Goal: Complete application form

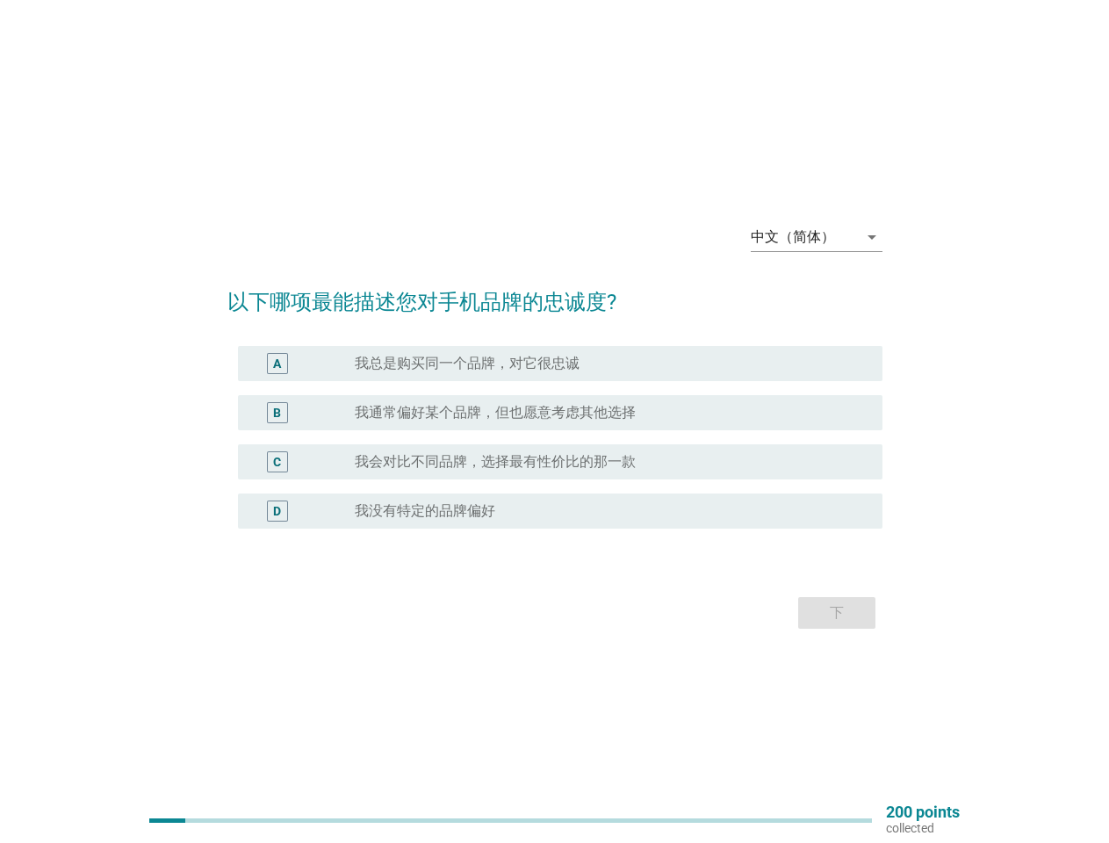
click at [555, 422] on div "radio_button_unchecked 我通常偏好某个品牌，但也愿意考虑其他选择" at bounding box center [612, 412] width 514 height 21
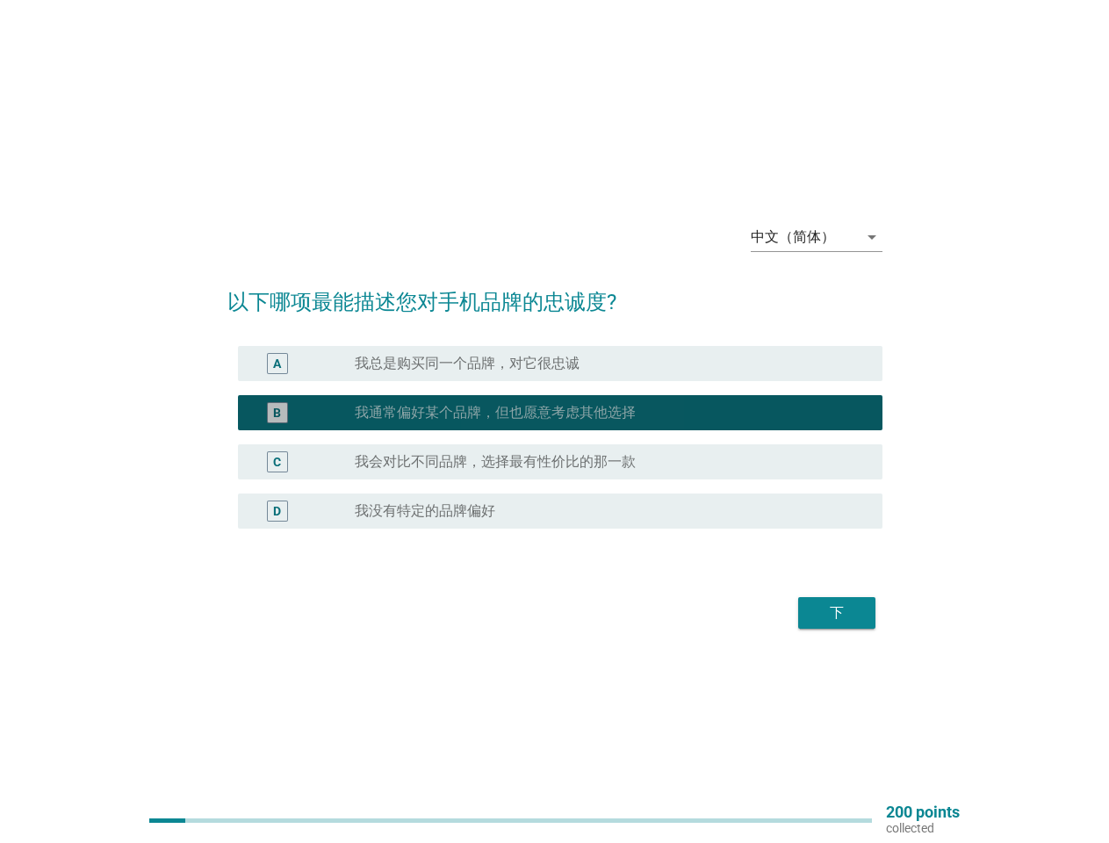
click at [817, 237] on div "中文（简体）" at bounding box center [793, 237] width 84 height 16
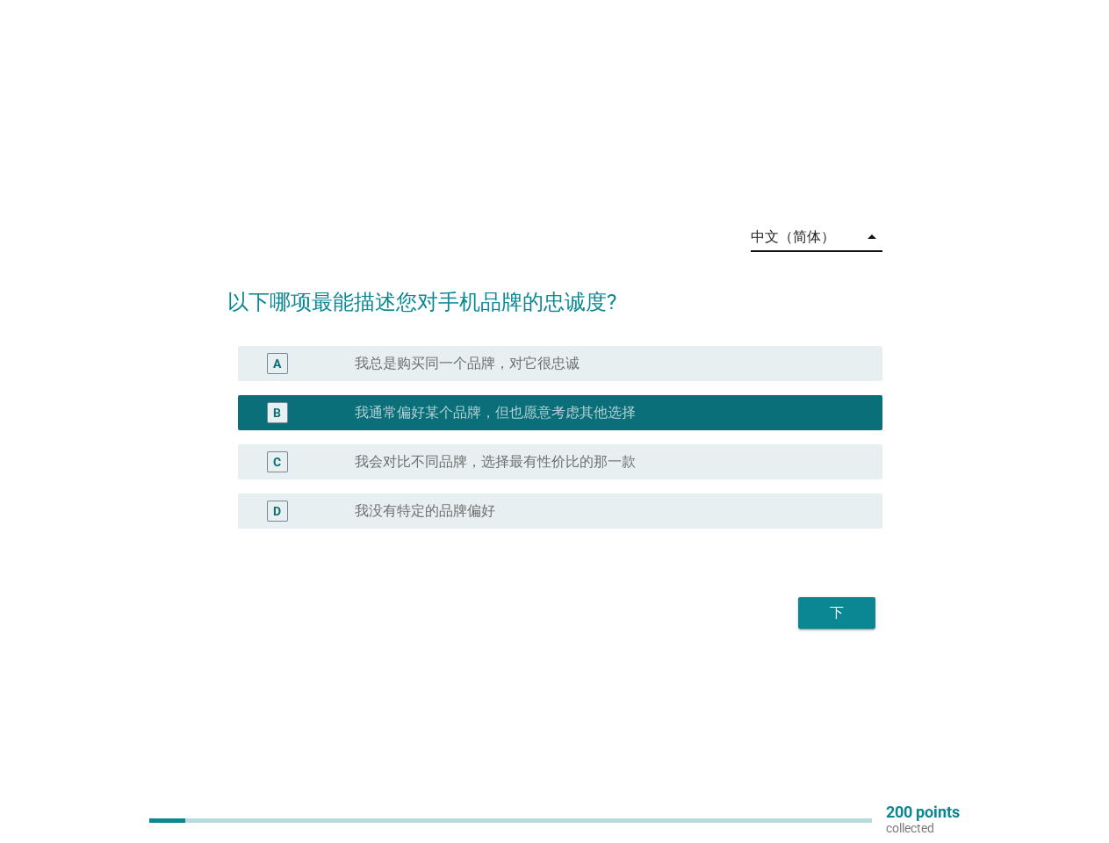
click at [555, 448] on div "C radio_button_unchecked 我会对比不同品牌，选择最有性价比的那一款" at bounding box center [560, 461] width 645 height 35
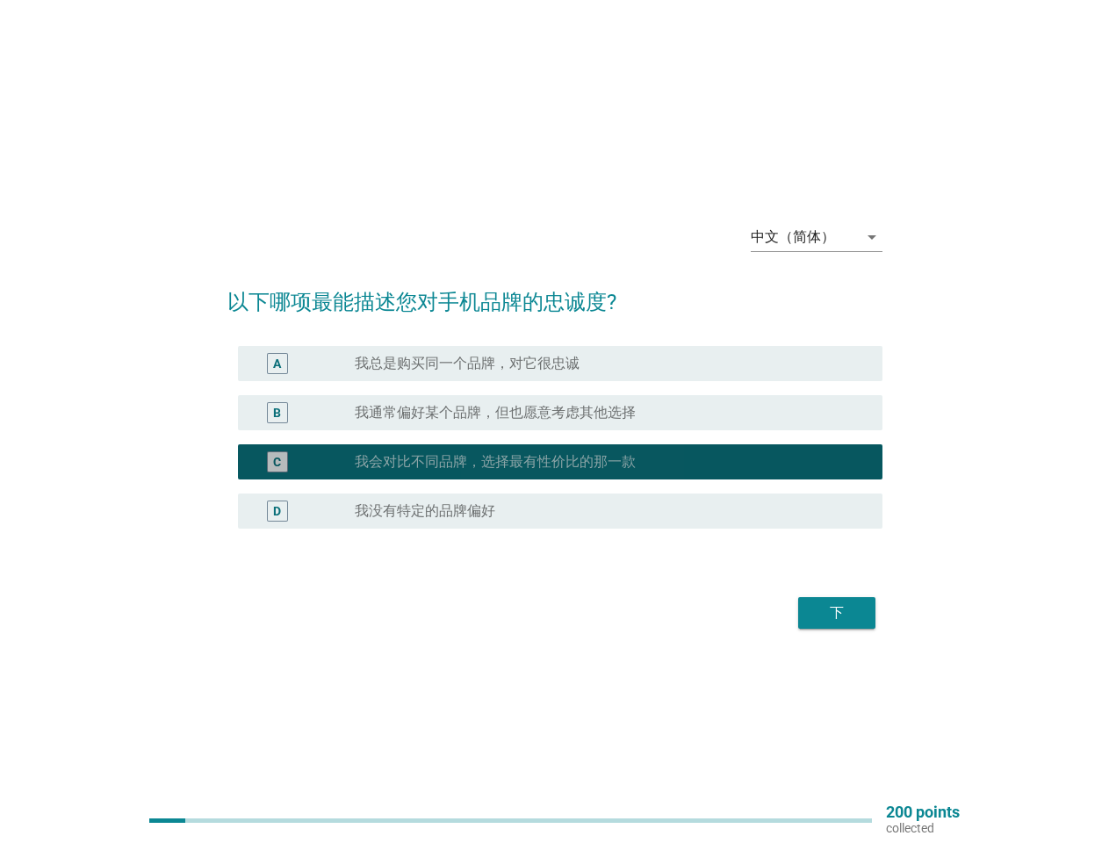
click at [555, 437] on div "C radio_button_checked 我会对比不同品牌，选择最有性价比的那一款" at bounding box center [554, 461] width 655 height 49
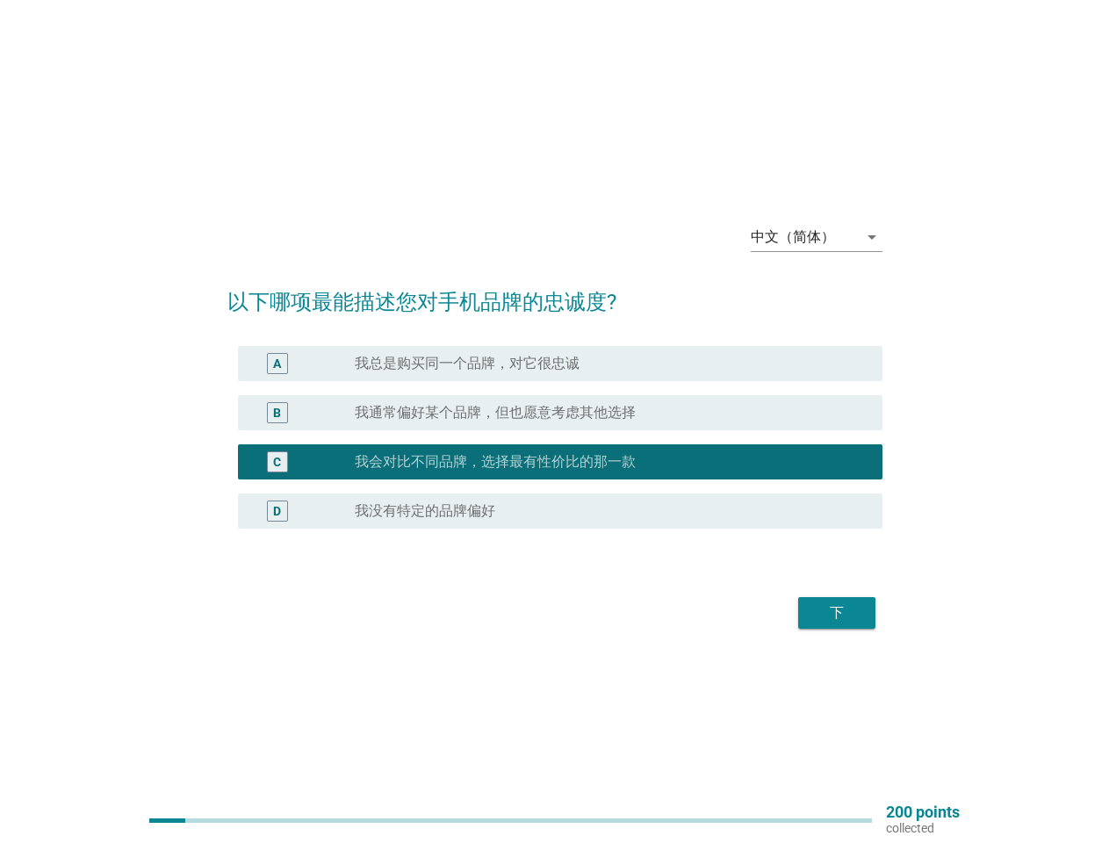
click at [560, 364] on label "我总是购买同一个品牌，对它很忠诚" at bounding box center [467, 364] width 225 height 18
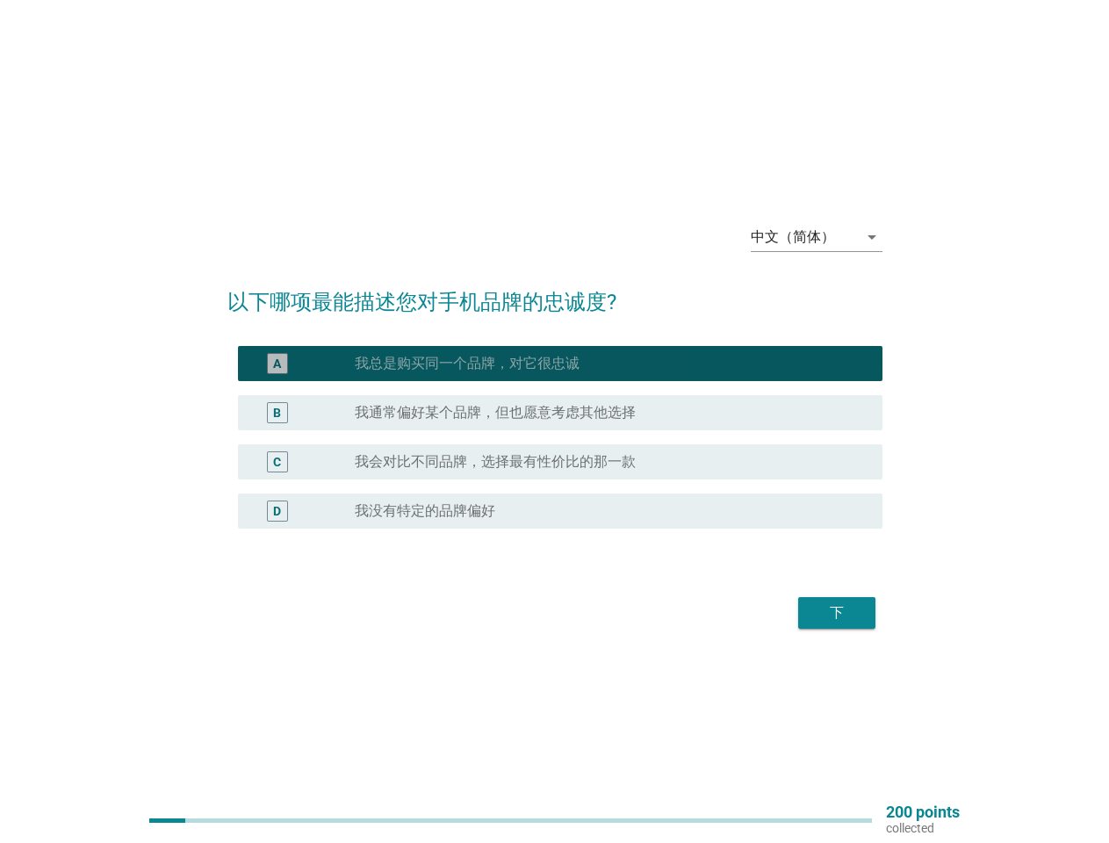
click at [467, 364] on label "我总是购买同一个品牌，对它很忠诚" at bounding box center [467, 364] width 225 height 18
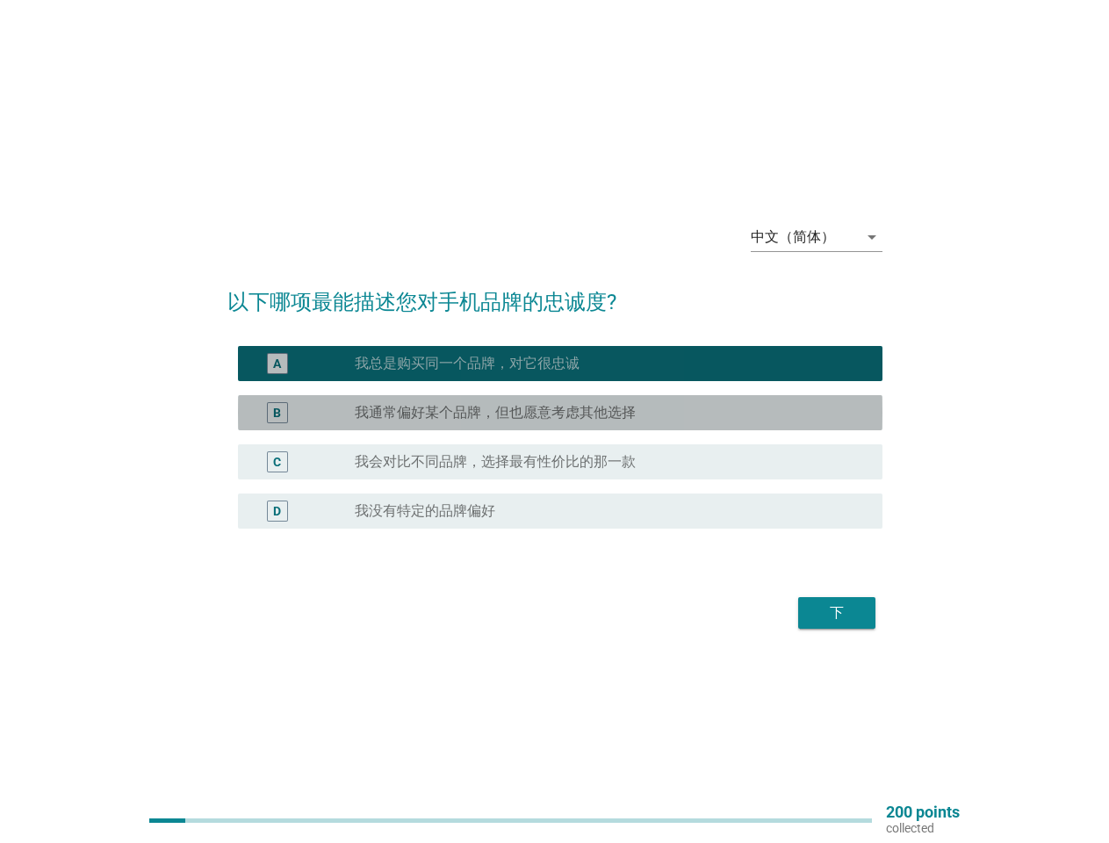
click at [560, 413] on label "我通常偏好某个品牌，但也愿意考虑其他选择" at bounding box center [495, 413] width 281 height 18
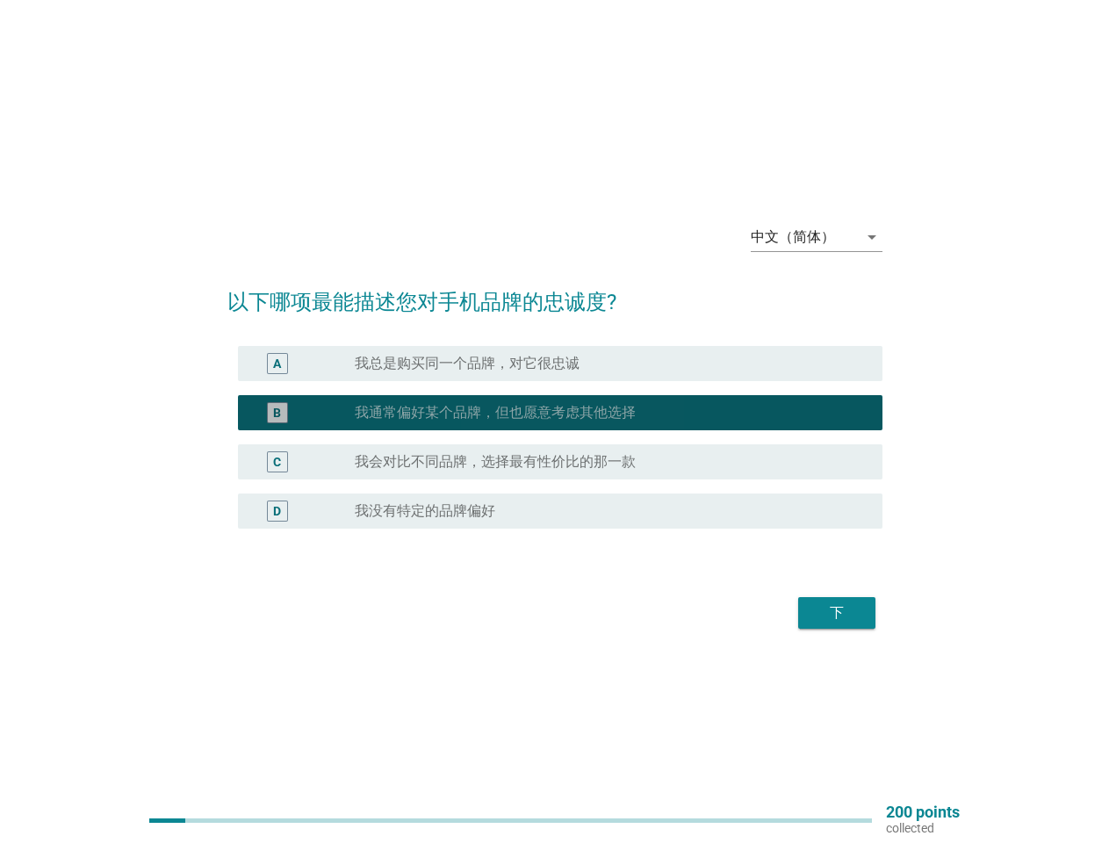
click at [495, 413] on label "我通常偏好某个品牌，但也愿意考虑其他选择" at bounding box center [495, 413] width 281 height 18
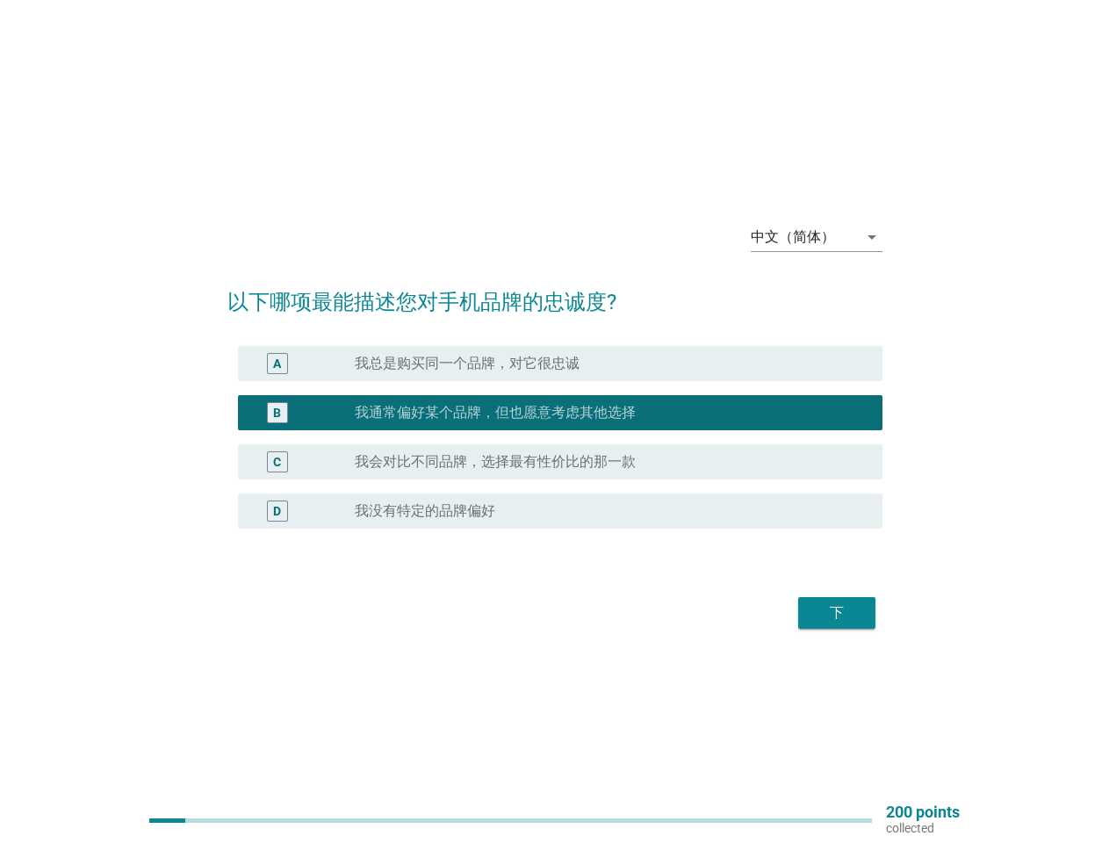
click at [560, 462] on label "我会对比不同品牌，选择最有性价比的那一款" at bounding box center [495, 462] width 281 height 18
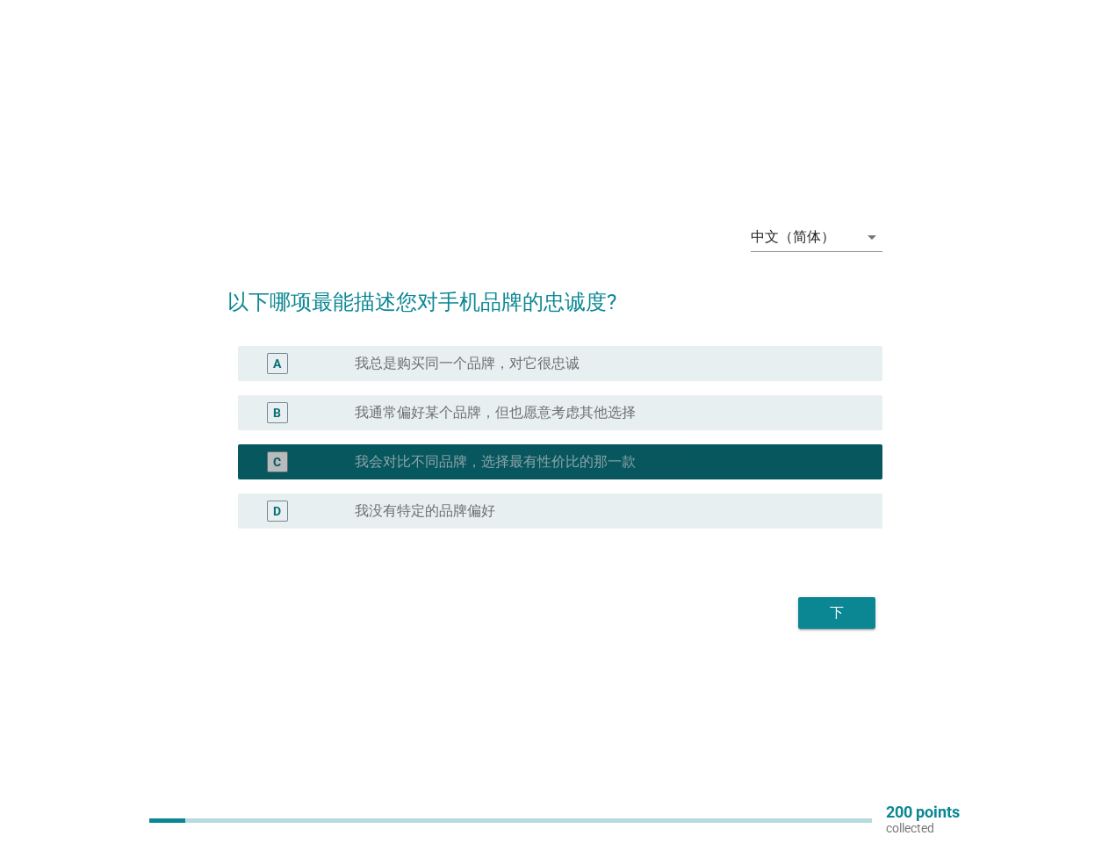
click at [495, 462] on label "我会对比不同品牌，选择最有性价比的那一款" at bounding box center [495, 462] width 281 height 18
